Goal: Book appointment/travel/reservation

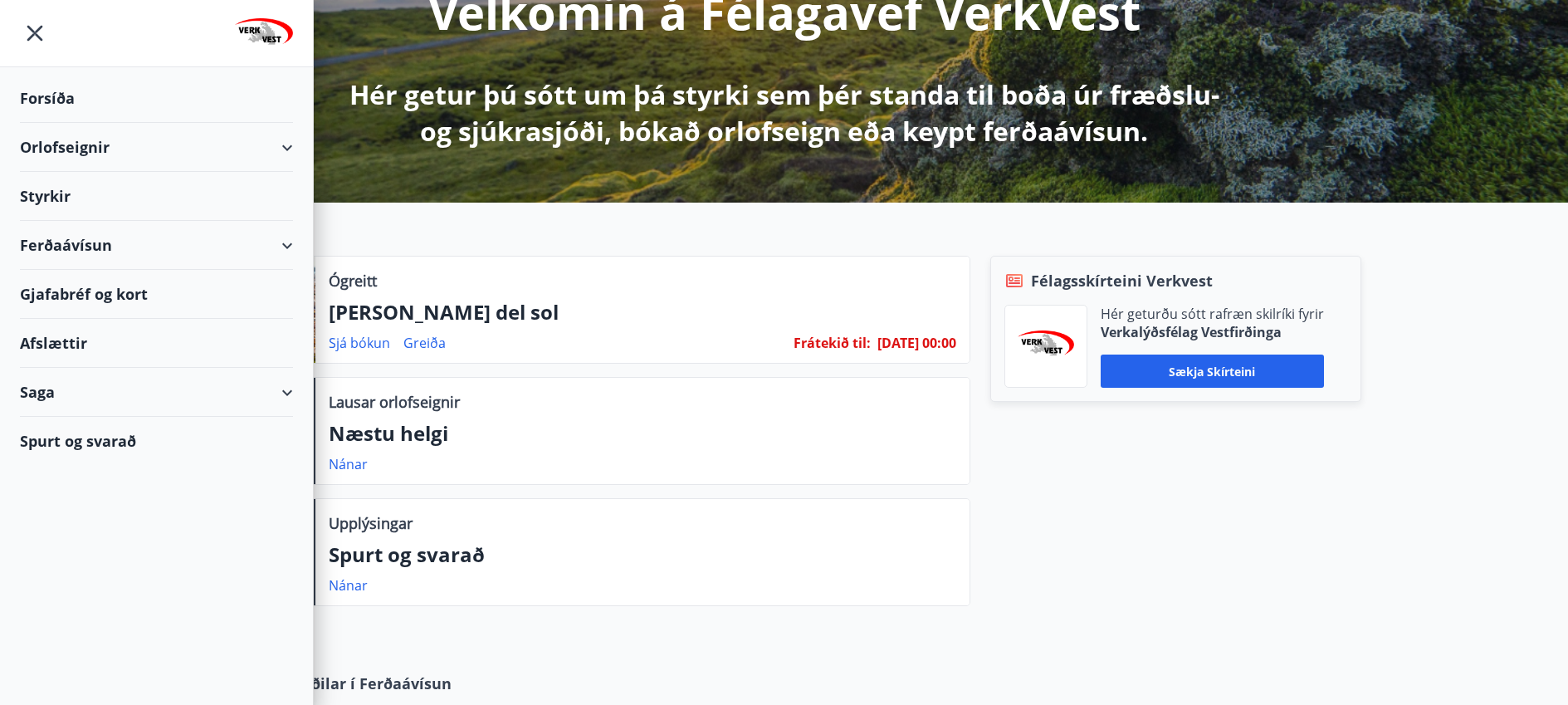
scroll to position [249, 0]
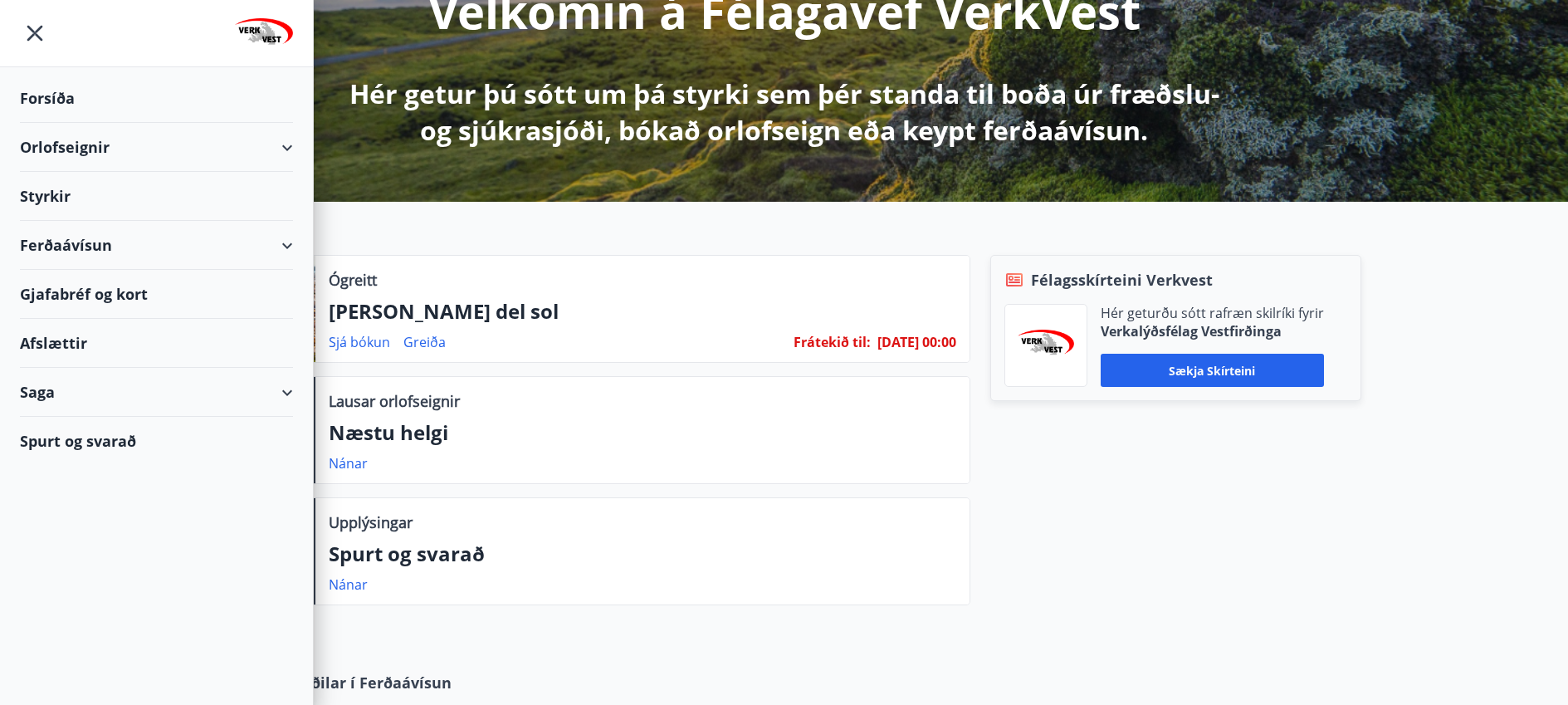
click at [72, 150] on div "Orlofseignir" at bounding box center [156, 147] width 273 height 49
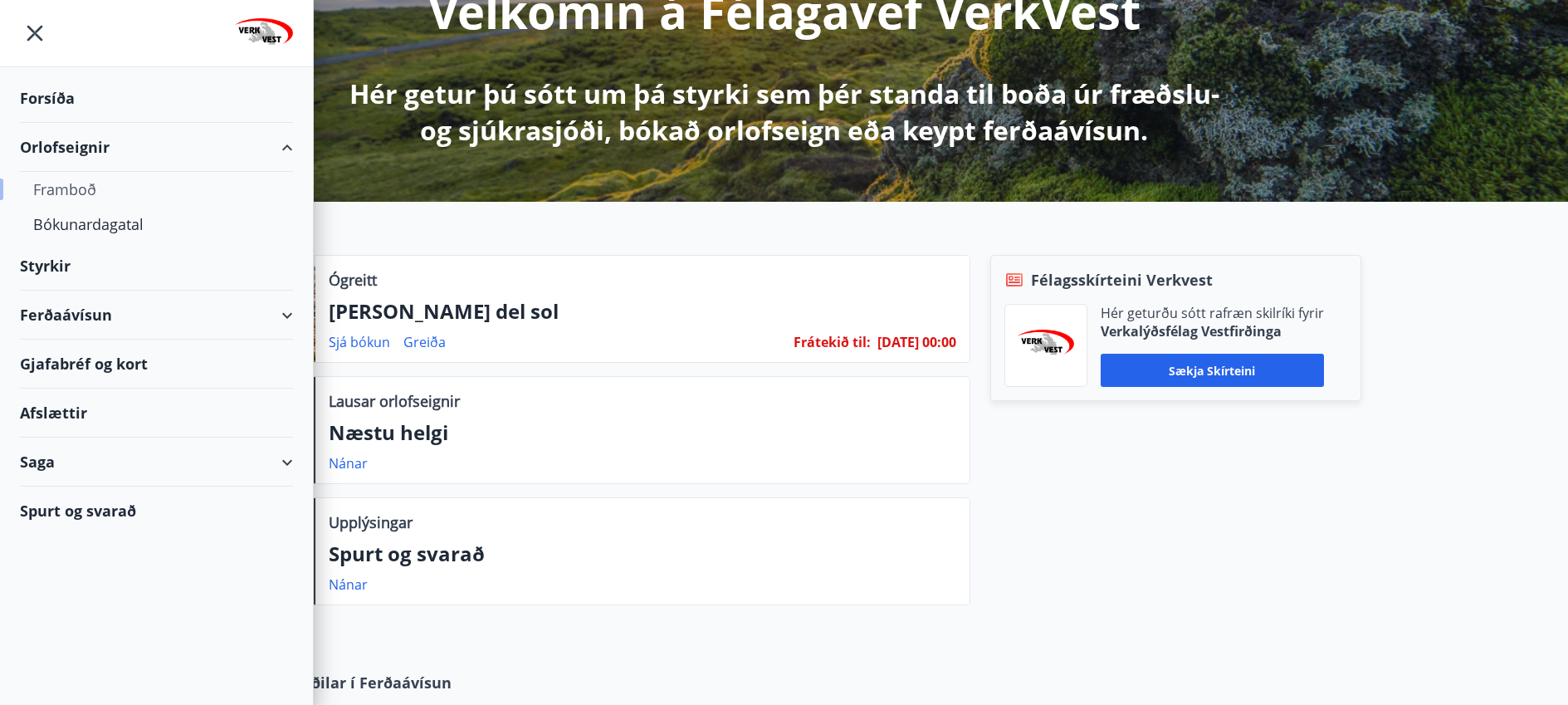
click at [47, 188] on div "Framboð" at bounding box center [156, 189] width 247 height 35
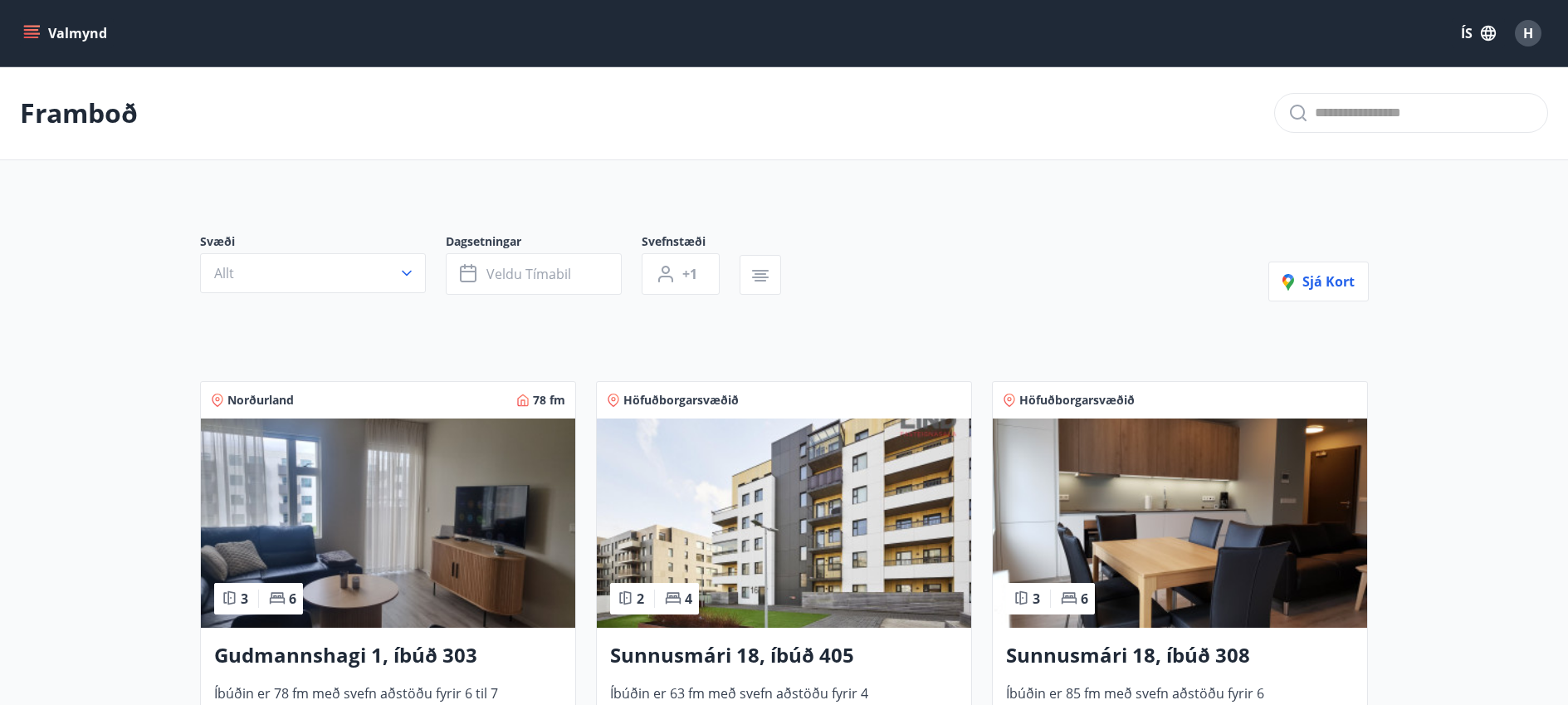
click at [31, 40] on icon "menu" at bounding box center [31, 33] width 16 height 16
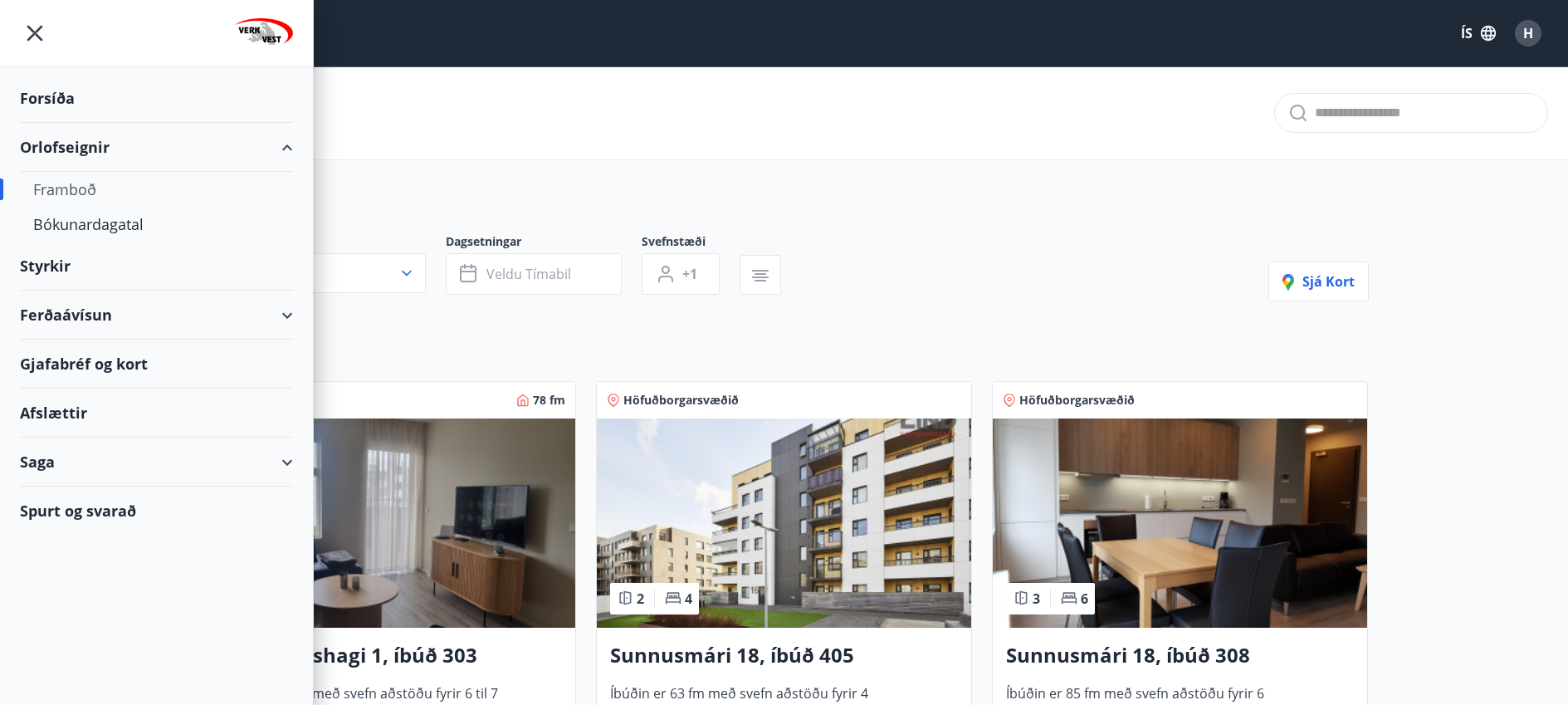
click at [25, 141] on div "Orlofseignir" at bounding box center [156, 147] width 273 height 49
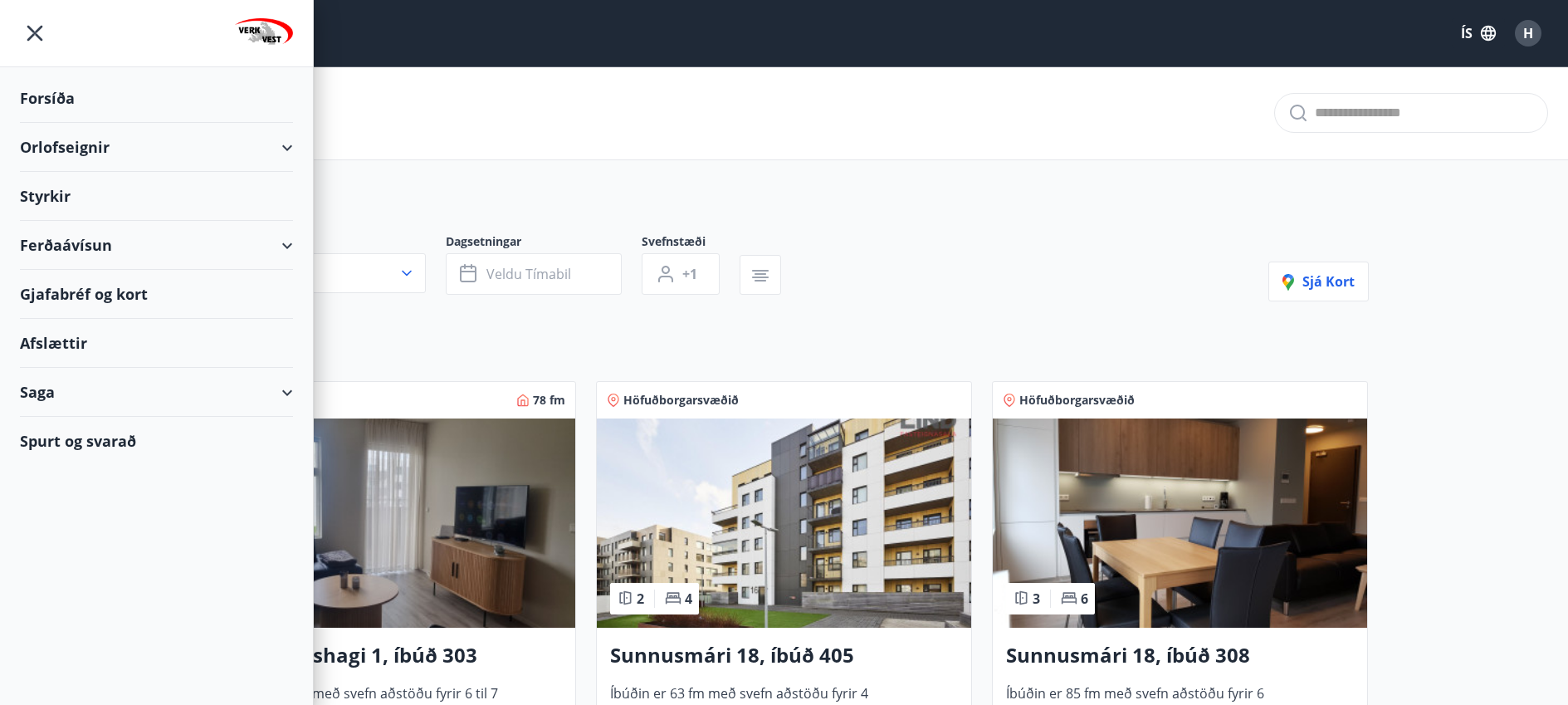
click at [26, 138] on div "Orlofseignir" at bounding box center [156, 147] width 273 height 49
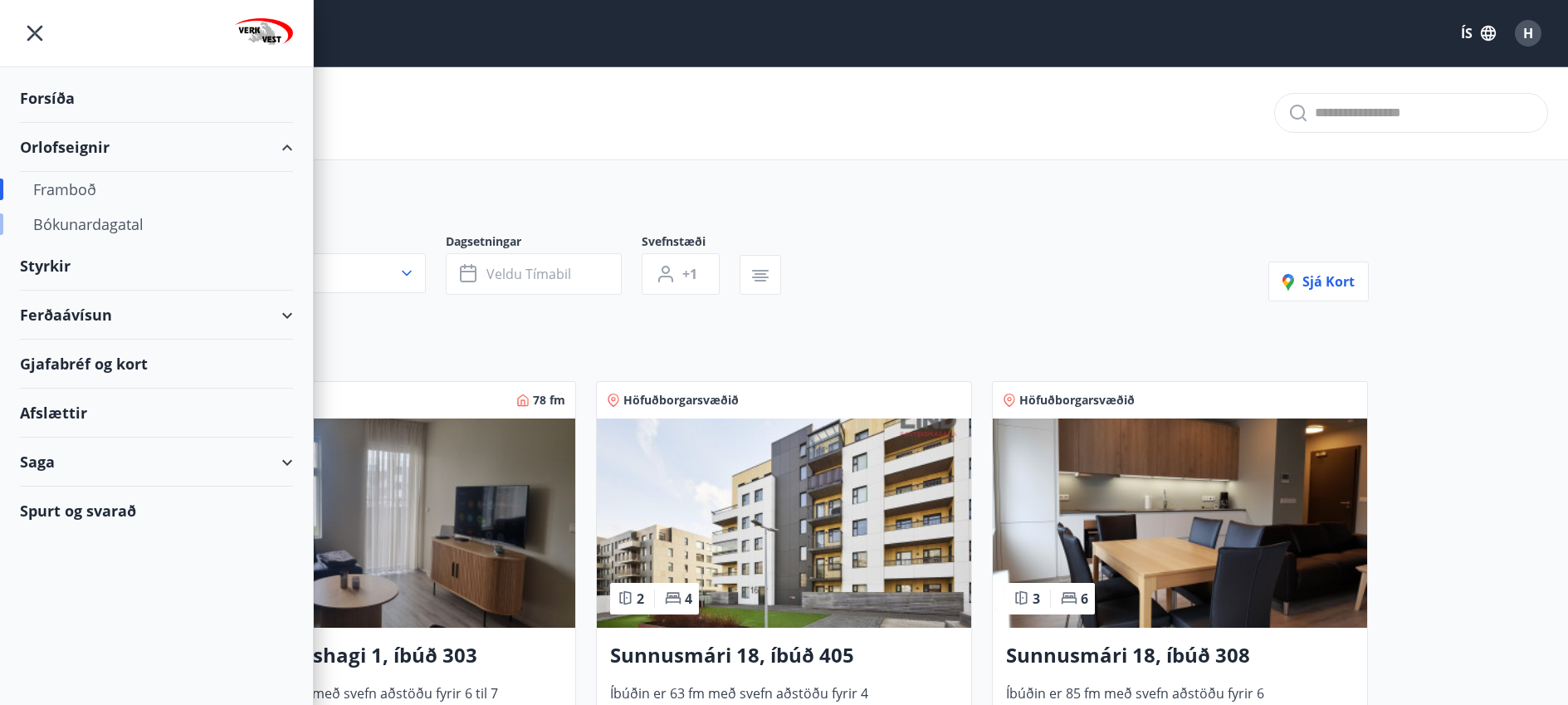
click at [41, 219] on div "Bókunardagatal" at bounding box center [156, 224] width 247 height 35
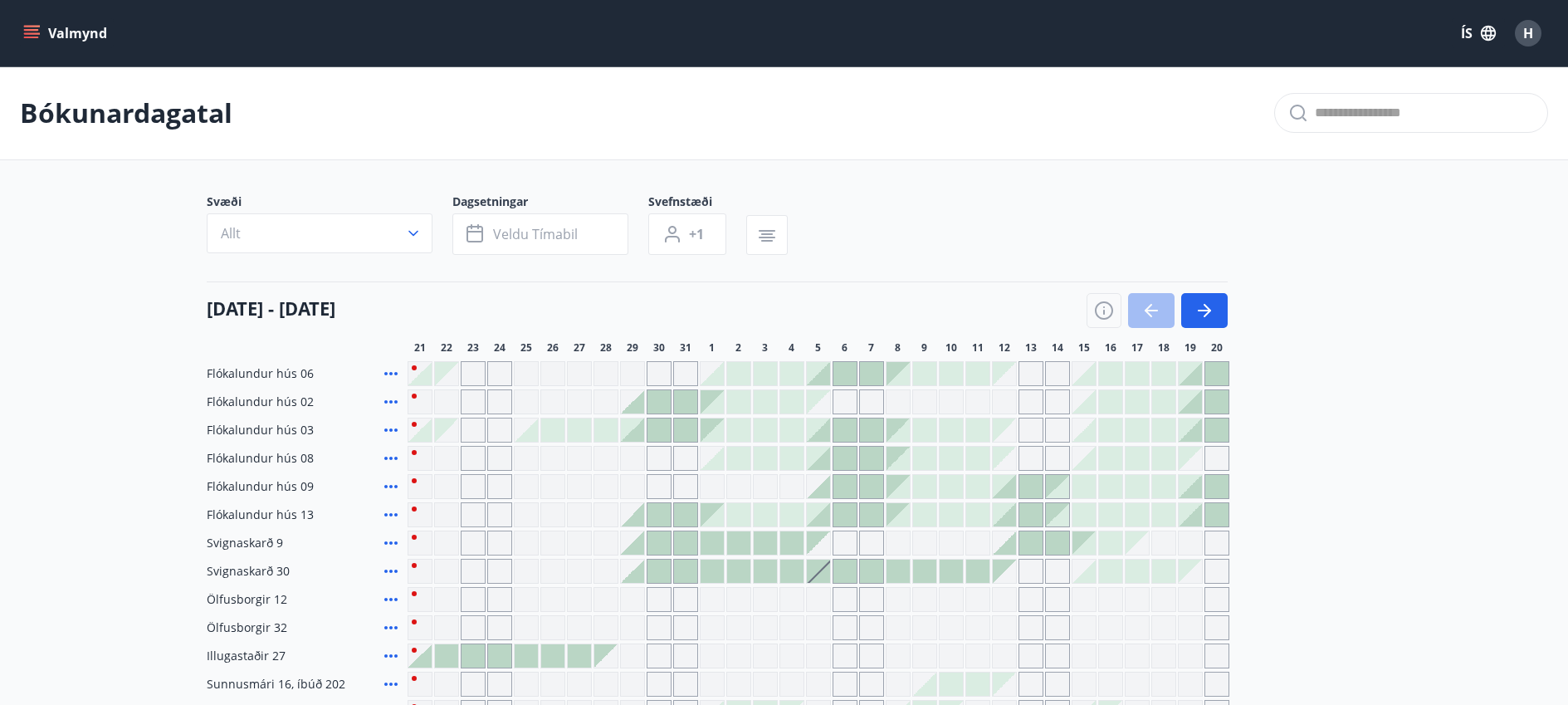
click at [1149, 311] on div at bounding box center [1156, 310] width 141 height 35
click at [1147, 310] on div at bounding box center [1156, 310] width 141 height 35
click at [1202, 308] on icon "button" at bounding box center [1204, 310] width 20 height 20
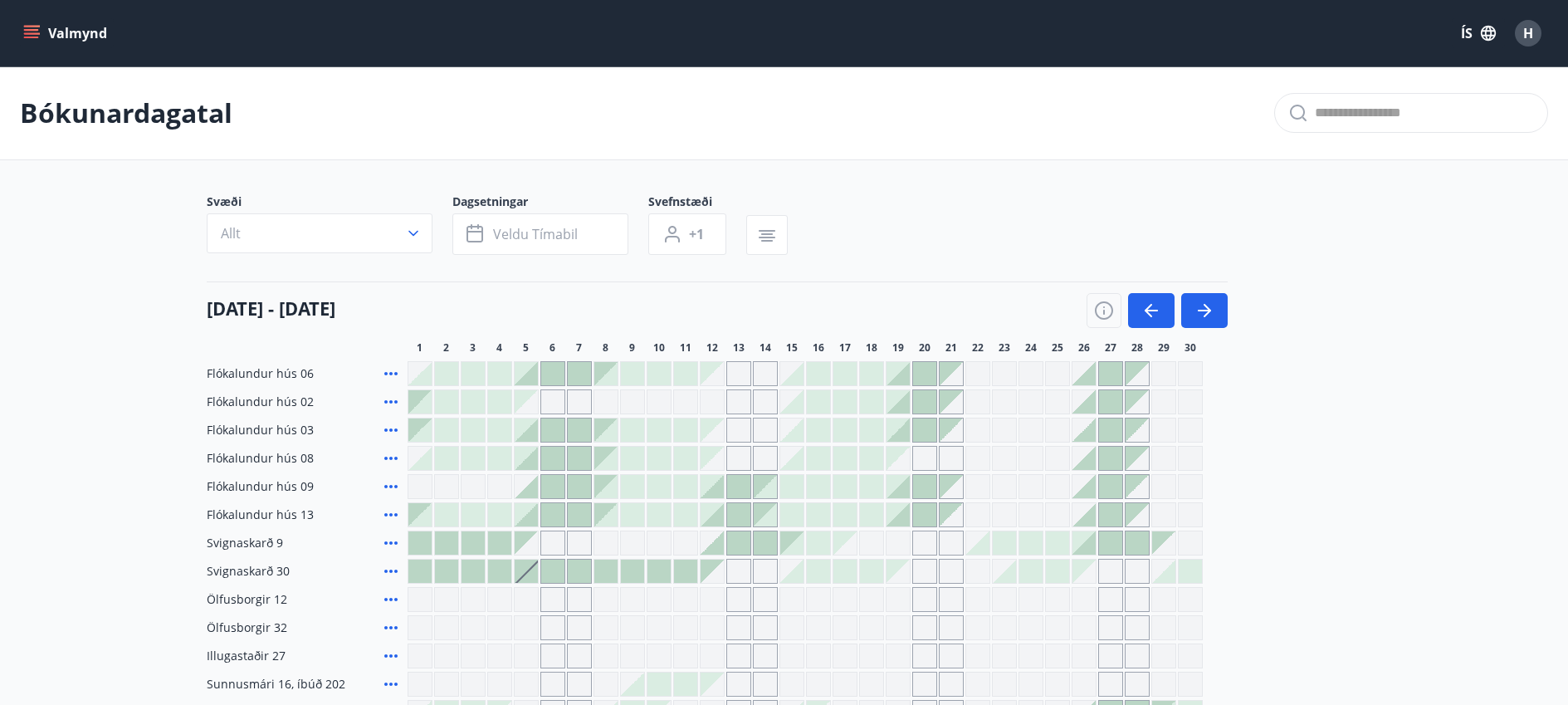
click at [384, 376] on icon at bounding box center [390, 373] width 20 height 20
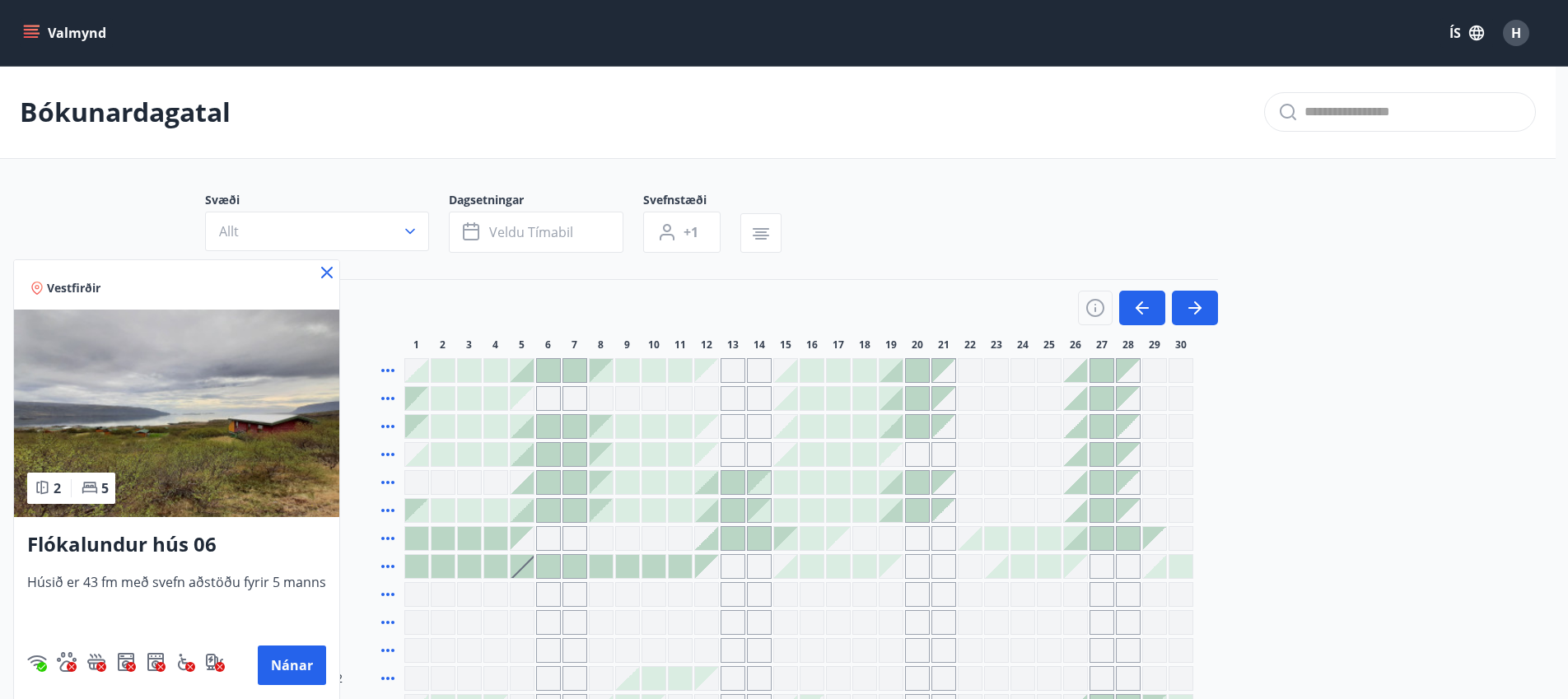
click at [388, 368] on div at bounding box center [784, 350] width 1568 height 699
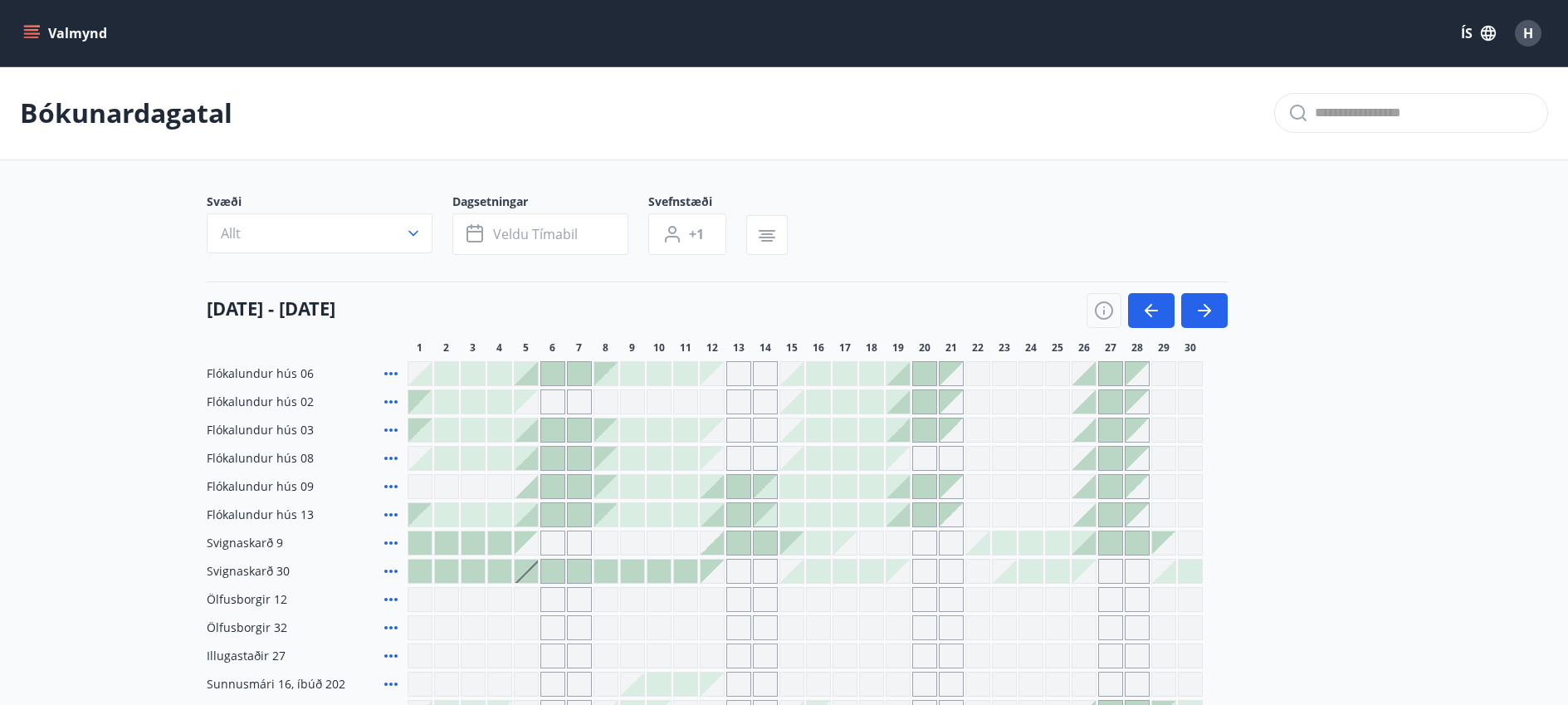
click at [29, 38] on icon "menu" at bounding box center [31, 37] width 15 height 2
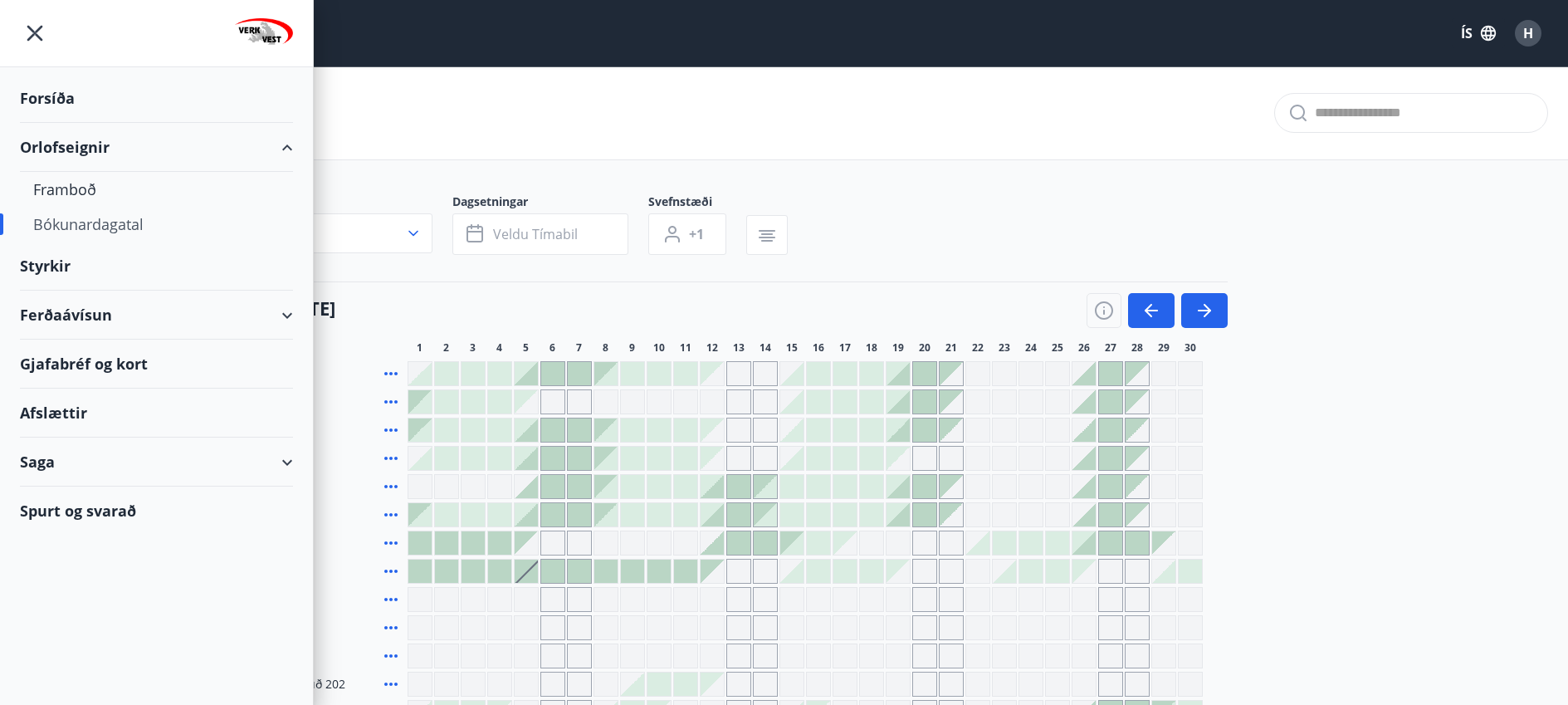
click at [288, 148] on div "Orlofseignir" at bounding box center [156, 147] width 273 height 49
click at [288, 146] on div "Orlofseignir" at bounding box center [156, 147] width 273 height 49
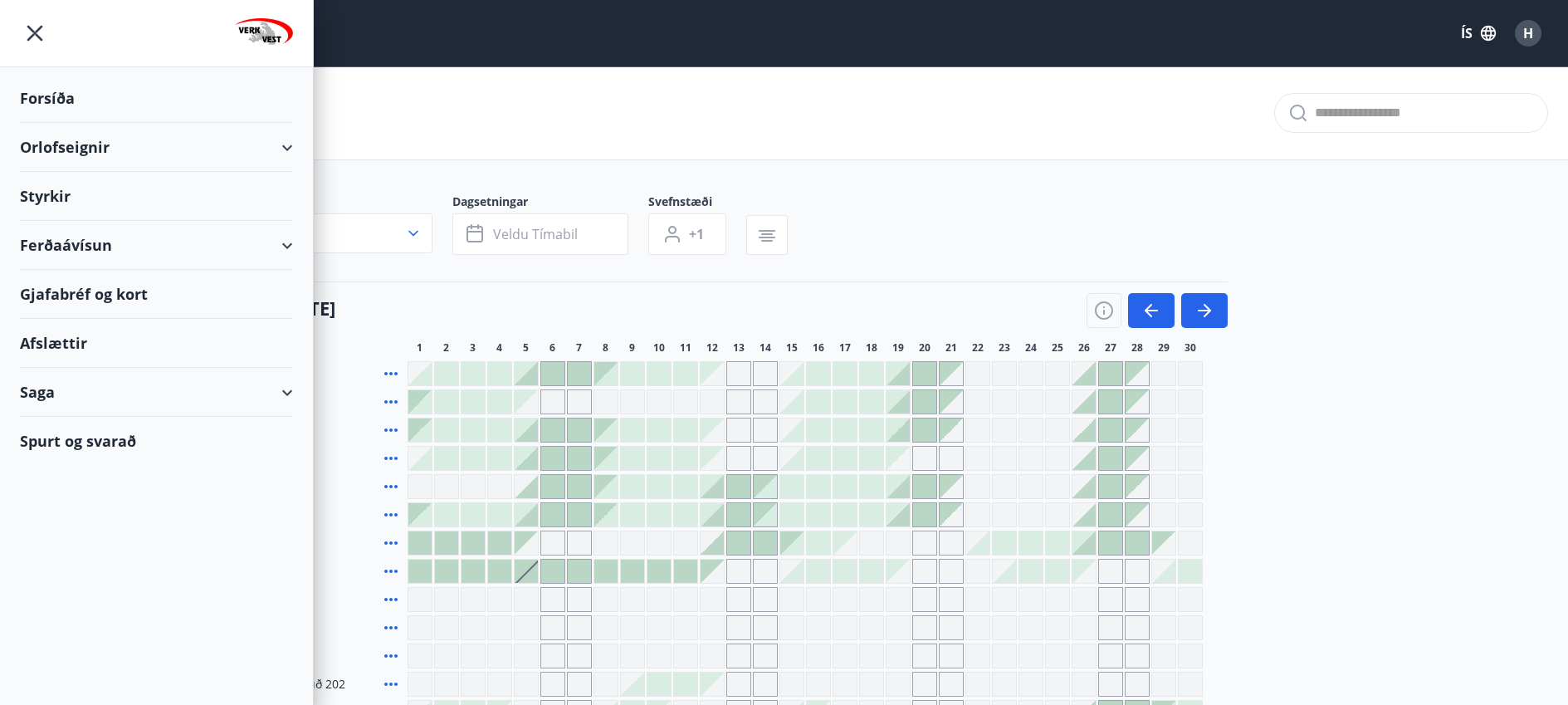
drag, startPoint x: 243, startPoint y: 149, endPoint x: 229, endPoint y: 149, distance: 14.0
click at [229, 149] on div "Orlofseignir" at bounding box center [156, 147] width 273 height 49
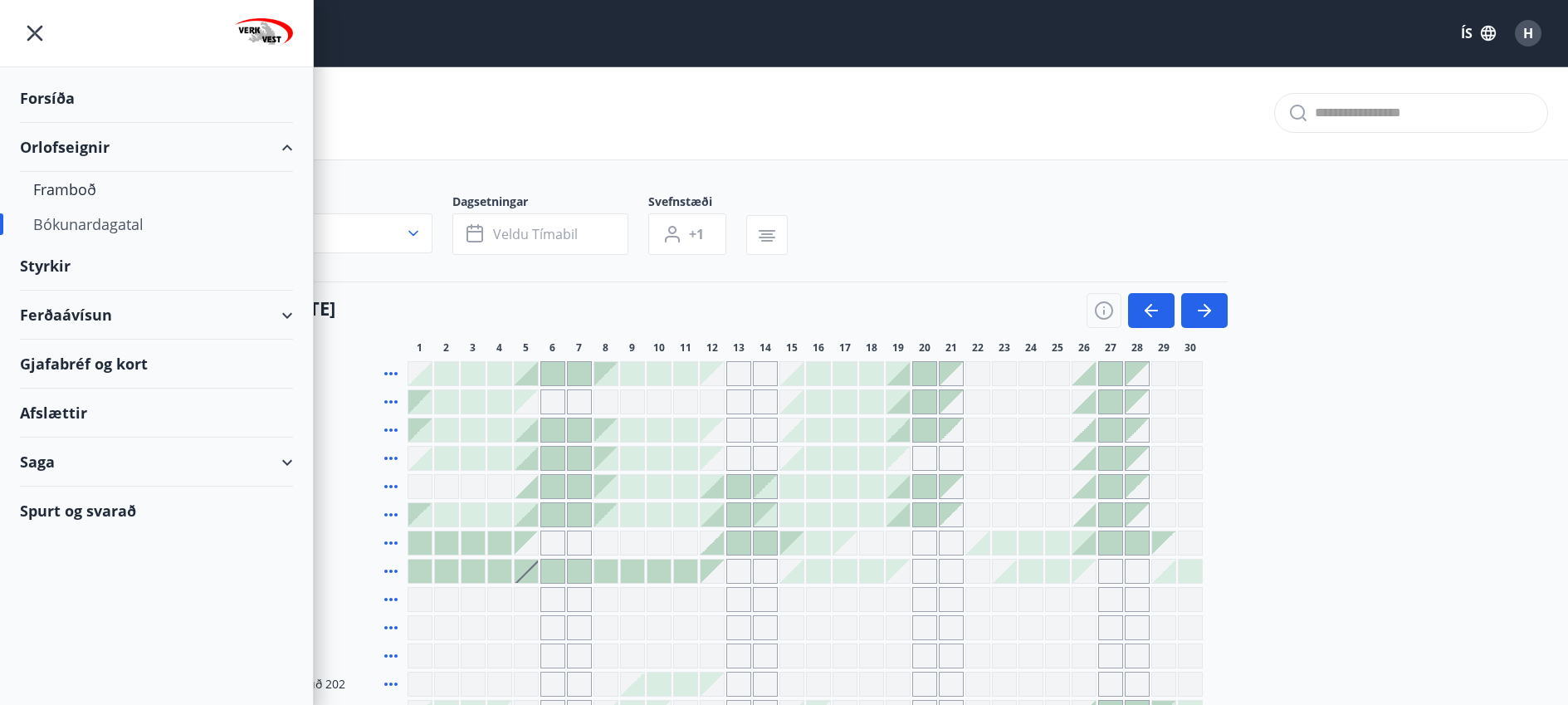
click at [113, 144] on div "Orlofseignir" at bounding box center [156, 147] width 273 height 49
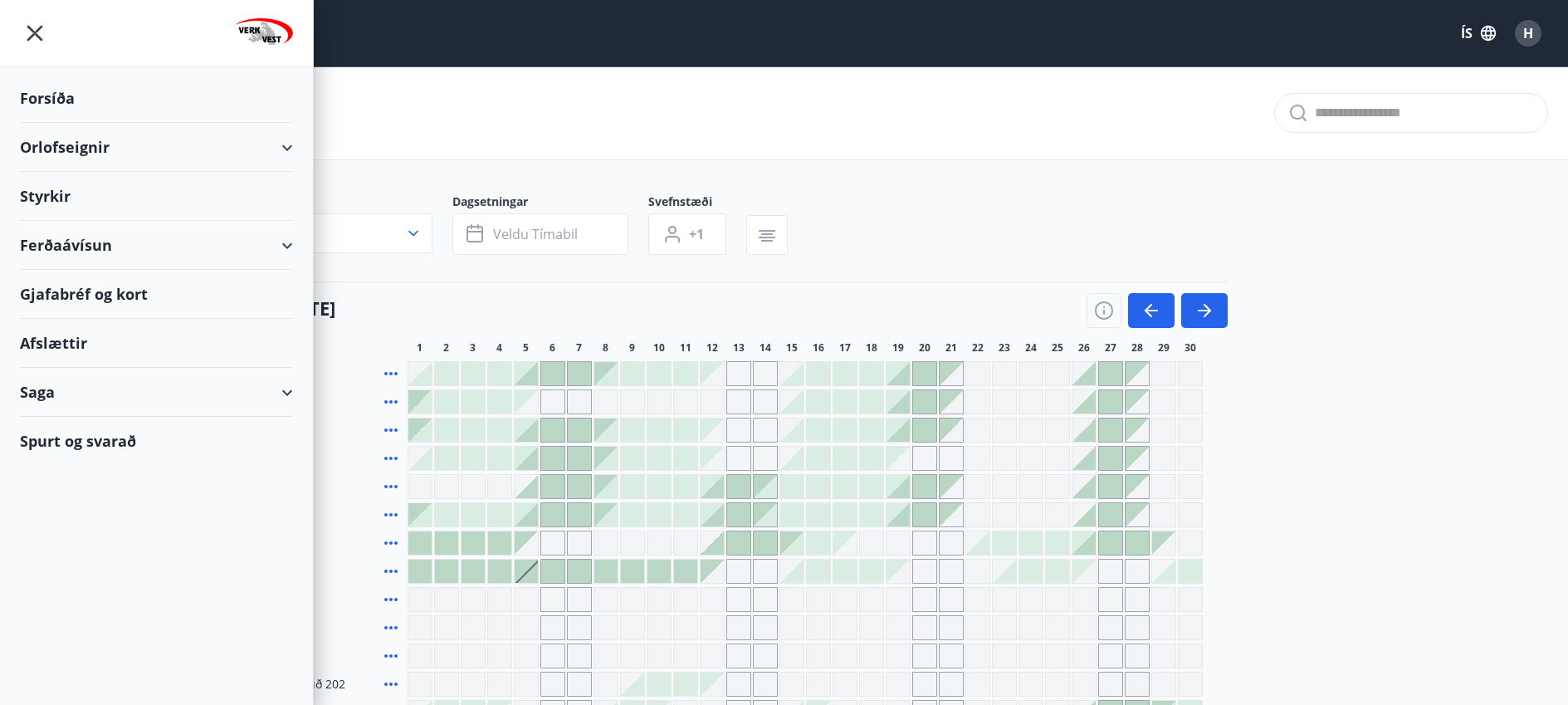
click at [113, 144] on div "Orlofseignir" at bounding box center [156, 147] width 273 height 49
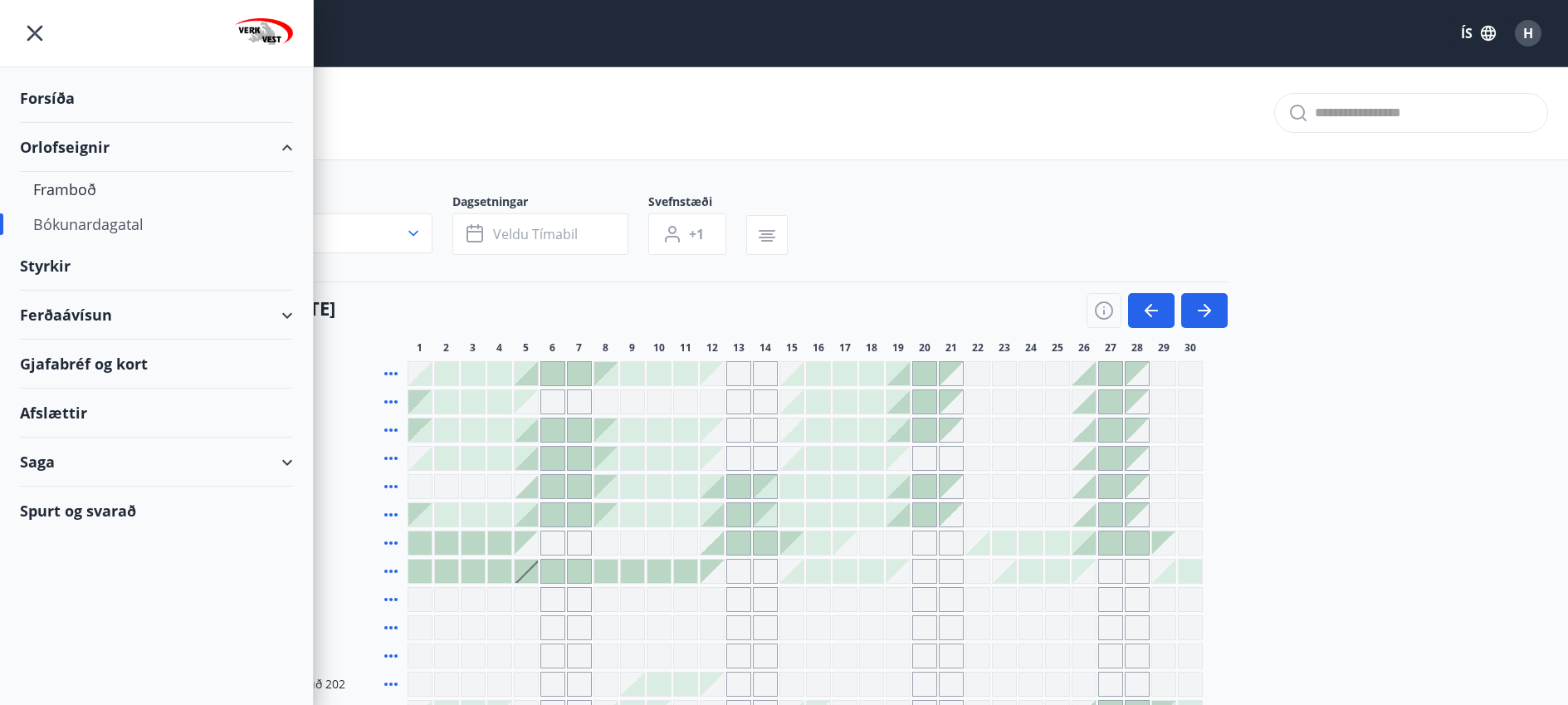
click at [111, 143] on div "Orlofseignir" at bounding box center [156, 147] width 273 height 49
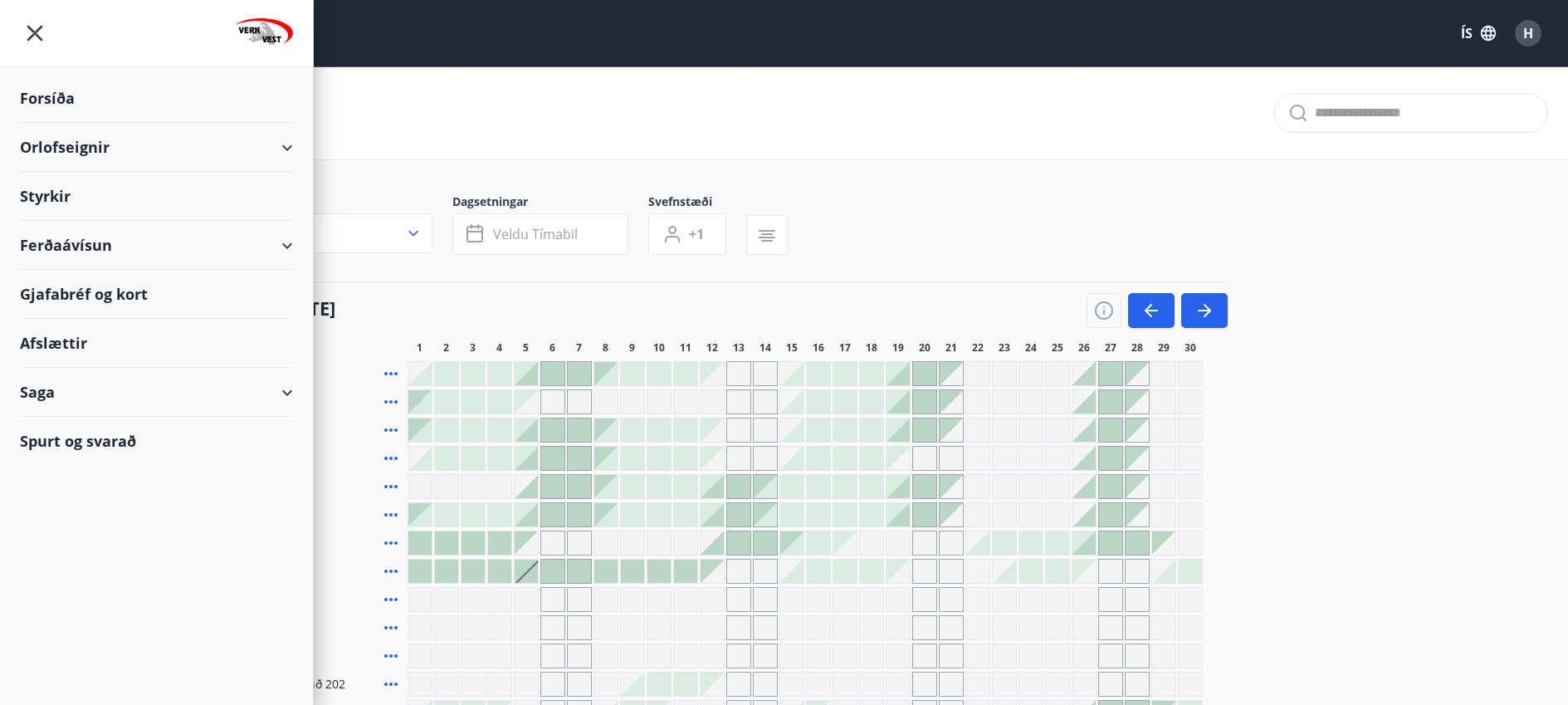
click at [53, 100] on div "Forsíða" at bounding box center [156, 98] width 273 height 49
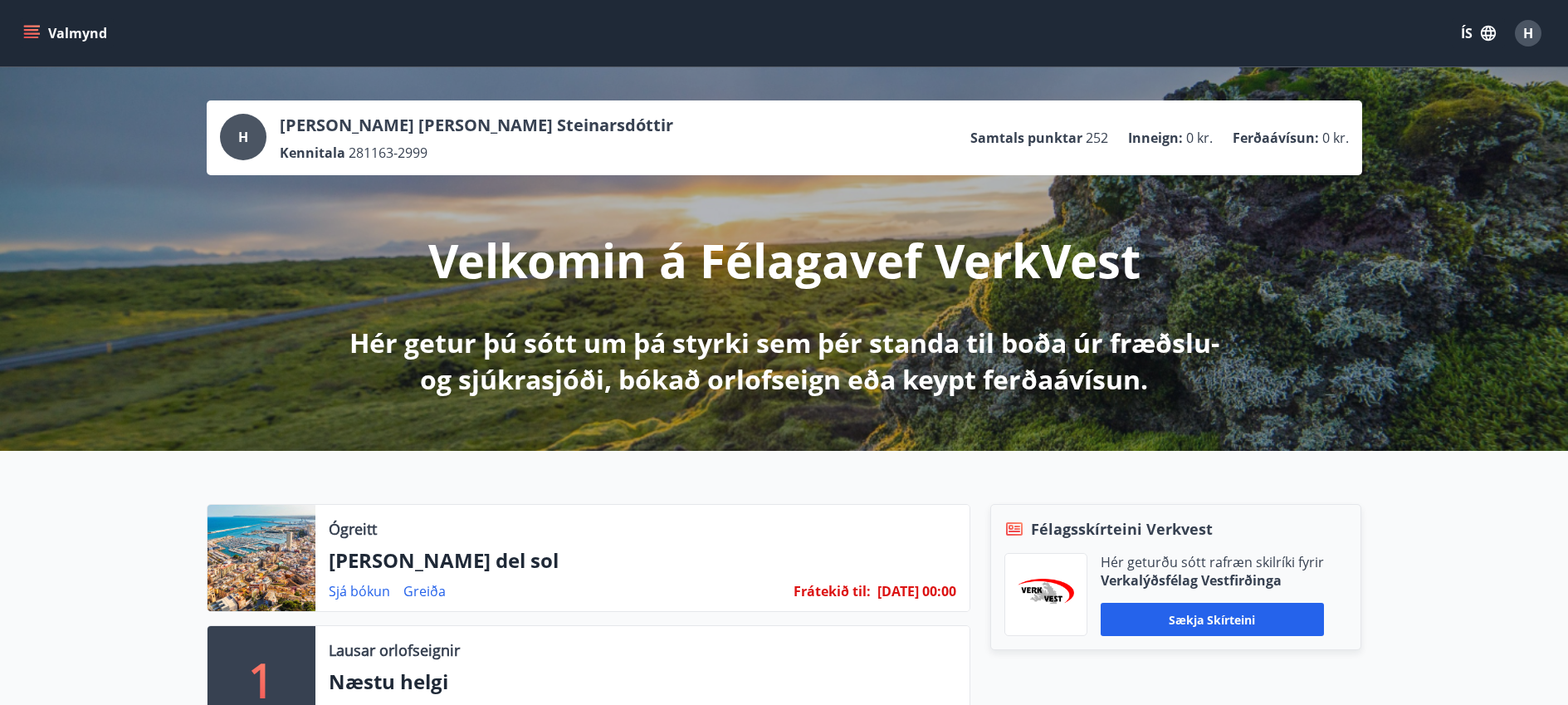
click at [35, 36] on icon "menu" at bounding box center [31, 37] width 15 height 2
